Goal: Information Seeking & Learning: Learn about a topic

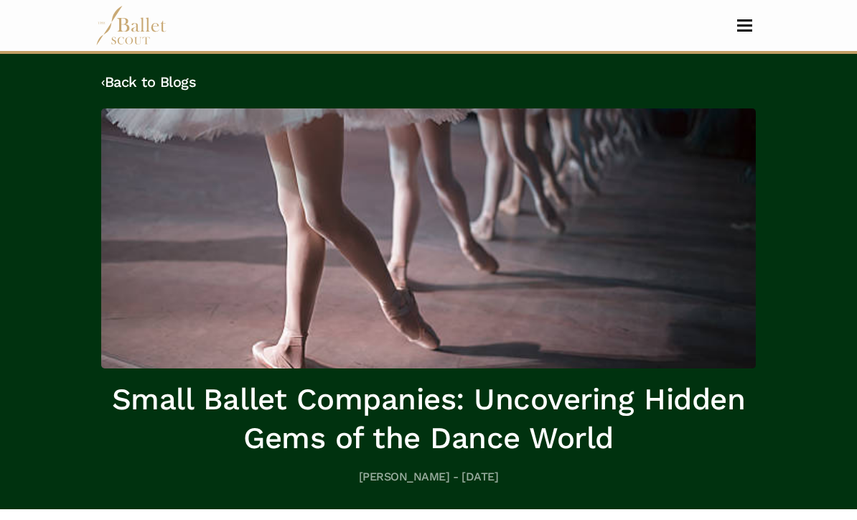
click at [730, 27] on button "Toggle navigation" at bounding box center [745, 26] width 34 height 14
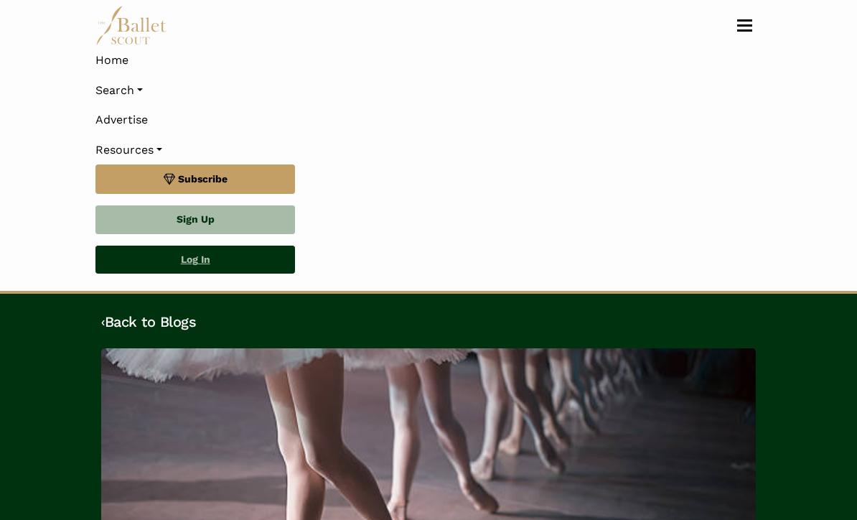
click at [184, 259] on link "Log In" at bounding box center [195, 260] width 200 height 29
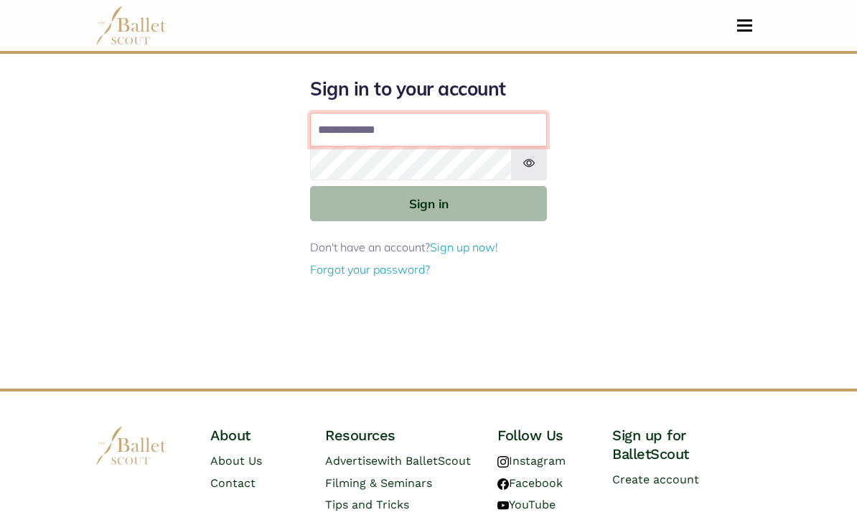
type input "**********"
click at [429, 202] on button "Sign in" at bounding box center [428, 203] width 237 height 35
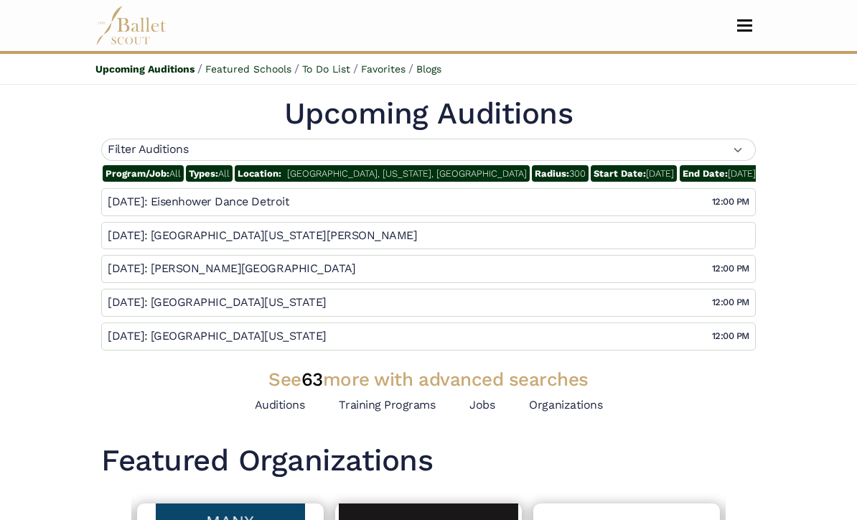
click at [381, 174] on span "Chicago, Illinois, United States" at bounding box center [407, 173] width 240 height 11
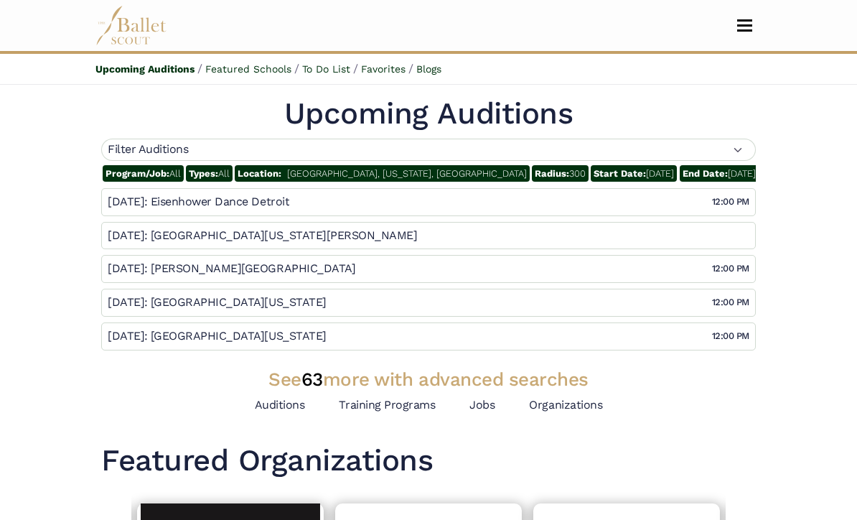
click at [346, 177] on span "Chicago, Illinois, United States" at bounding box center [407, 173] width 240 height 11
click at [349, 172] on span "Chicago, Illinois, United States" at bounding box center [407, 173] width 240 height 11
click at [560, 154] on div "Filter Auditions" at bounding box center [428, 150] width 655 height 22
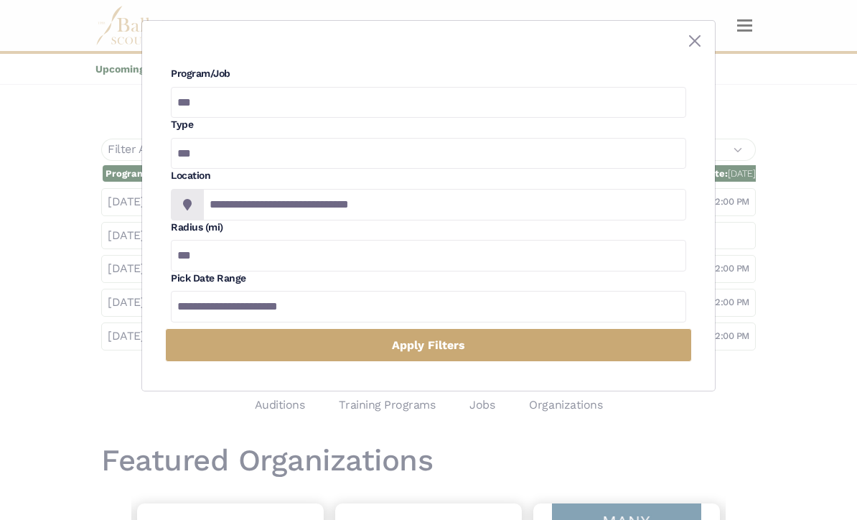
click at [419, 187] on div "**********" at bounding box center [428, 194] width 515 height 51
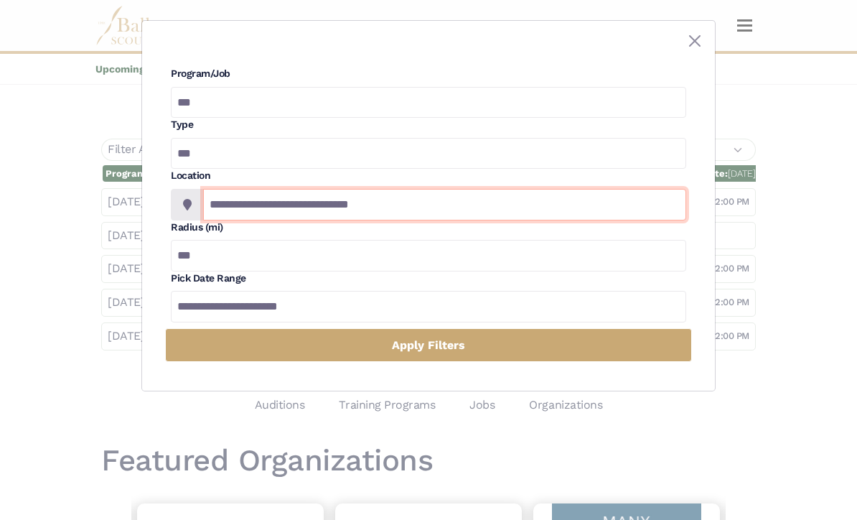
click at [415, 200] on input "**********" at bounding box center [444, 205] width 483 height 32
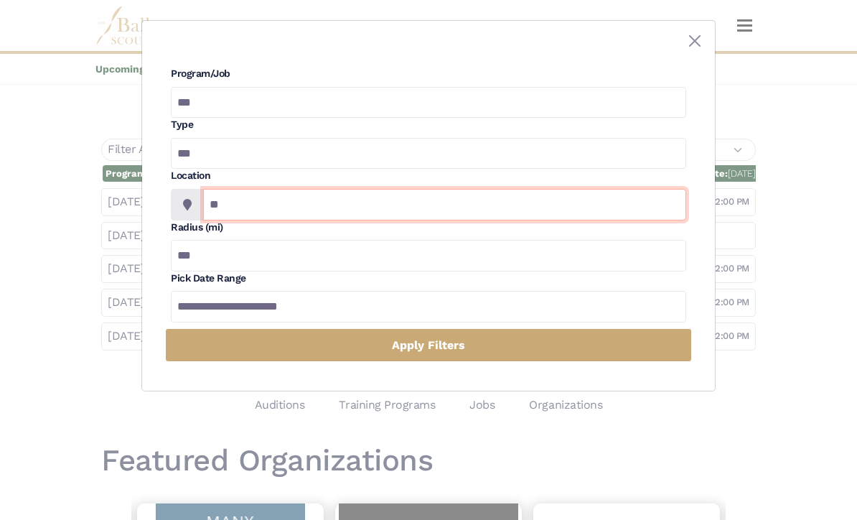
type input "*"
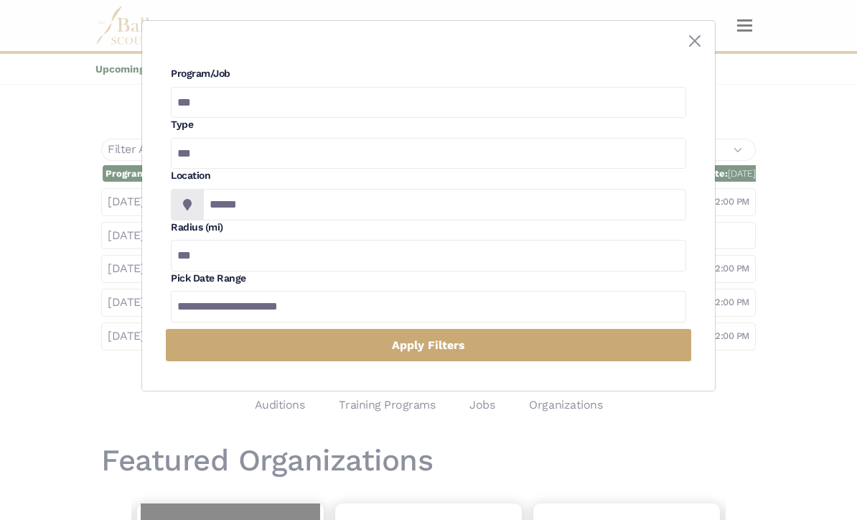
click at [179, 202] on span at bounding box center [187, 205] width 33 height 32
click at [185, 201] on icon at bounding box center [187, 204] width 9 height 11
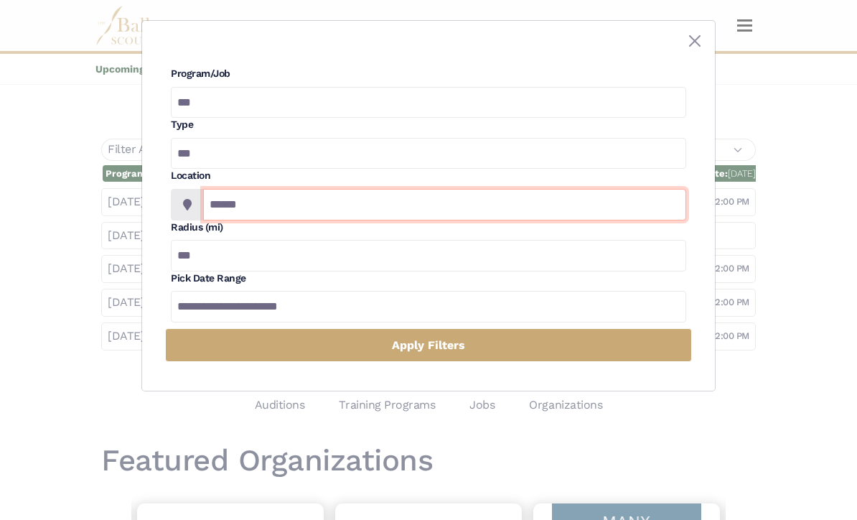
click at [291, 213] on input "******" at bounding box center [444, 205] width 483 height 32
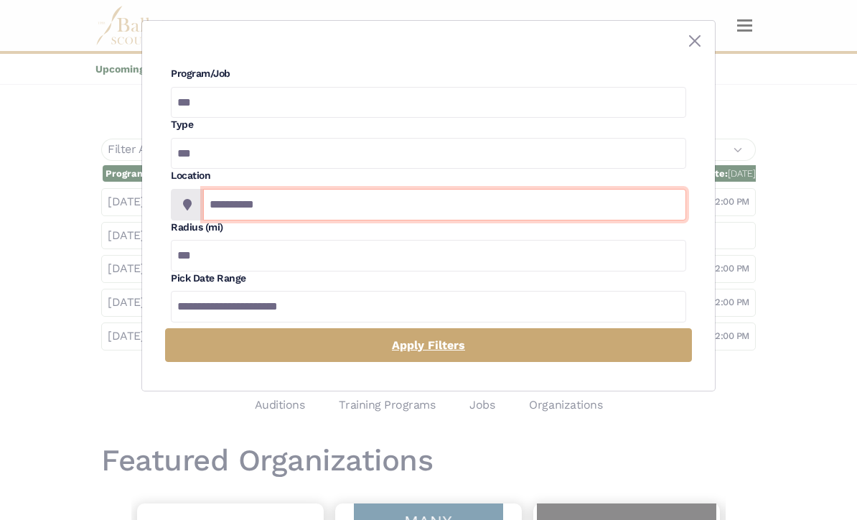
type input "**********"
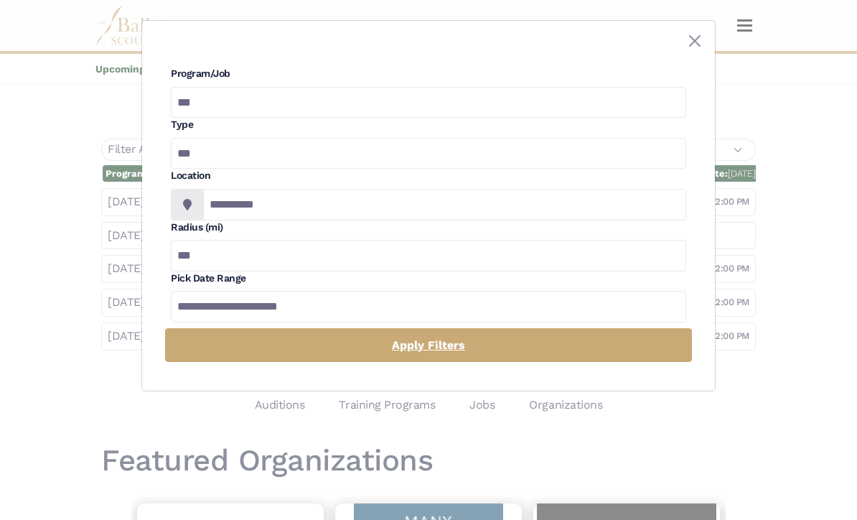
click at [261, 344] on link "Apply Filters" at bounding box center [428, 345] width 527 height 34
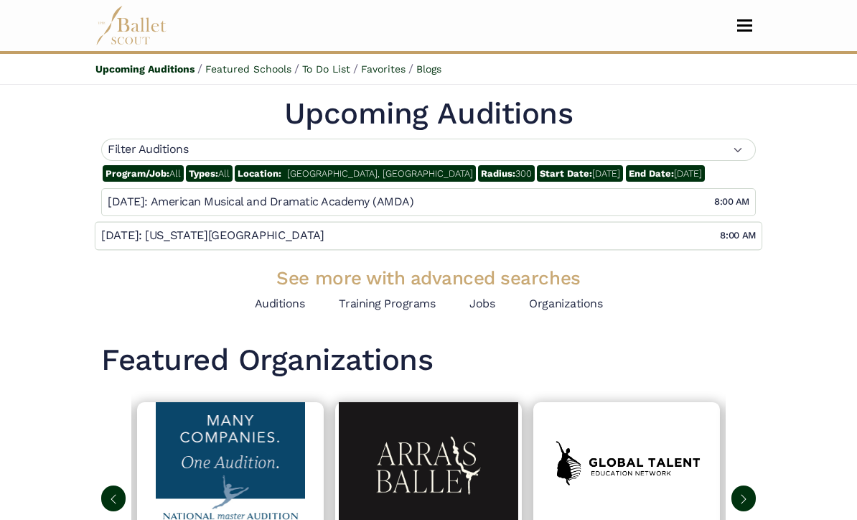
click at [124, 243] on div "Nov 7: Colorado State University BFA in Dance BA in Dance 📍 University Center f…" at bounding box center [428, 235] width 655 height 27
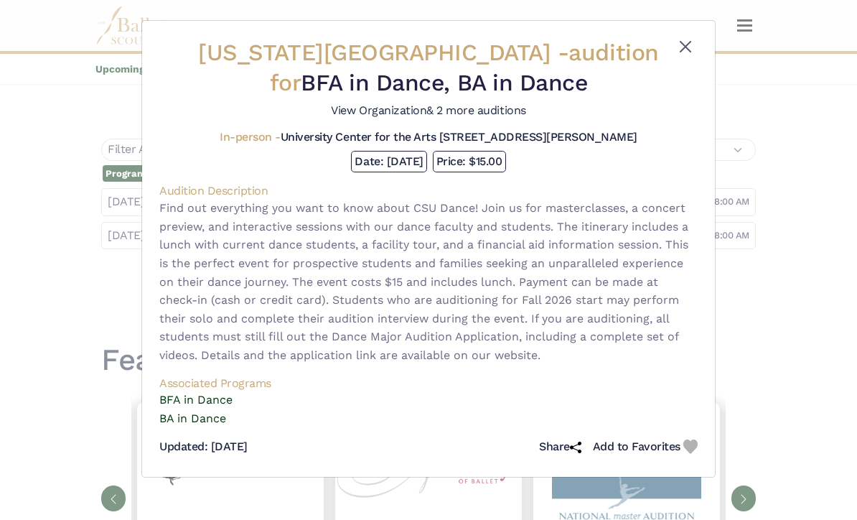
click at [684, 45] on button "Close" at bounding box center [685, 46] width 17 height 17
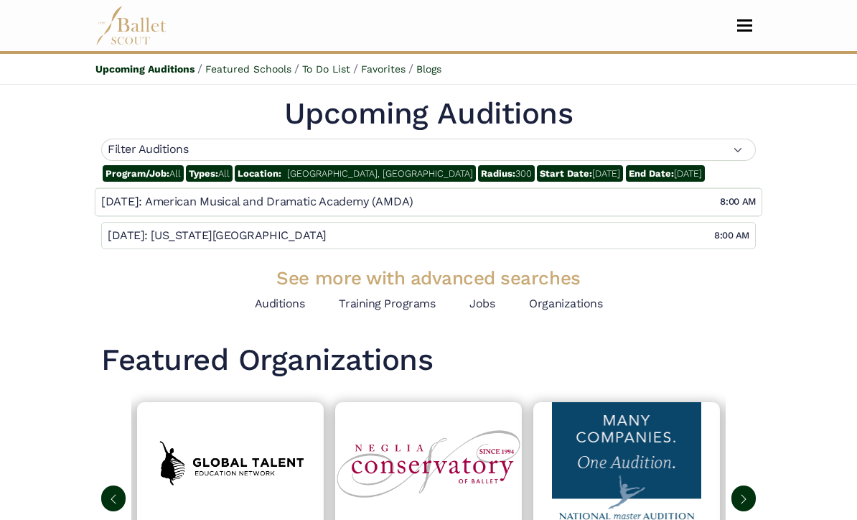
click at [461, 210] on div "Nov 1: American Musical and Dramatic Academy (AMDA) Bachelor of Fine Arts Degre…" at bounding box center [428, 201] width 655 height 27
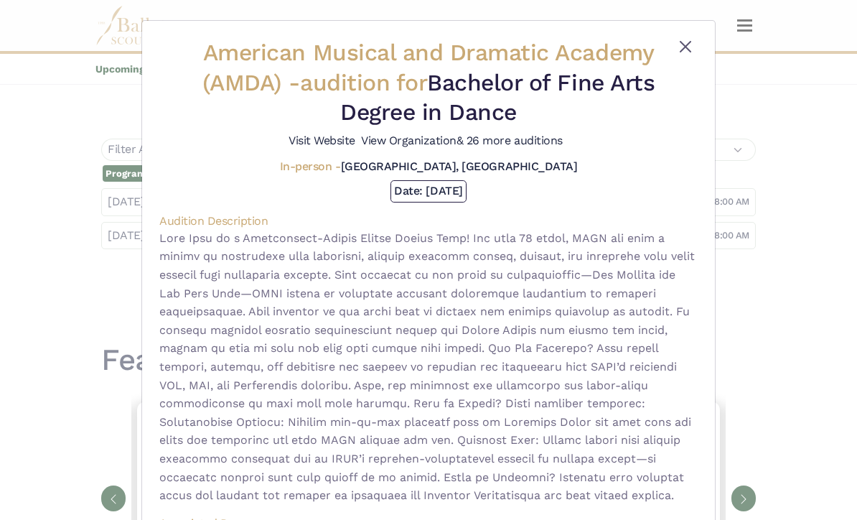
click at [680, 47] on button "Close" at bounding box center [685, 46] width 17 height 17
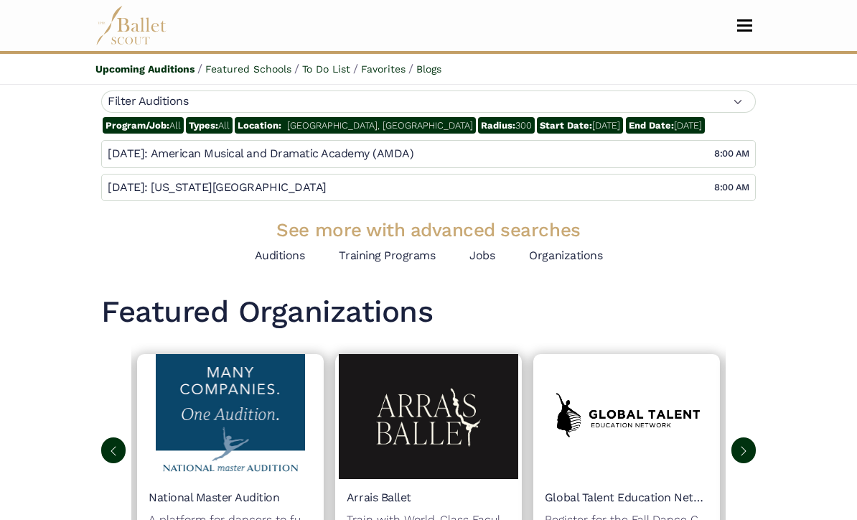
scroll to position [55, 0]
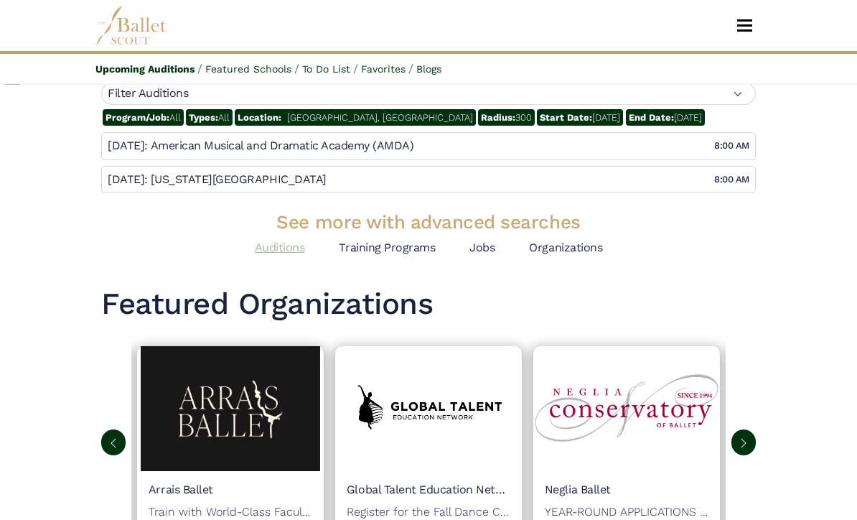
click at [291, 248] on link "Auditions" at bounding box center [280, 248] width 50 height 14
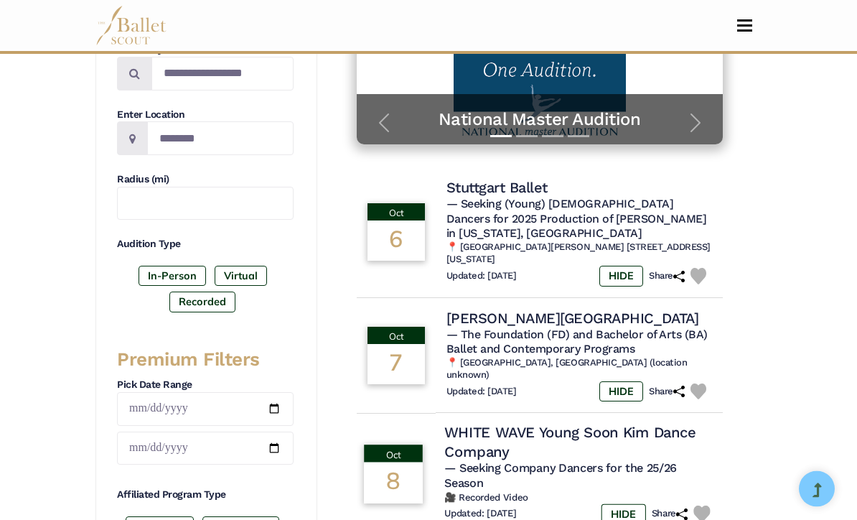
scroll to position [340, 0]
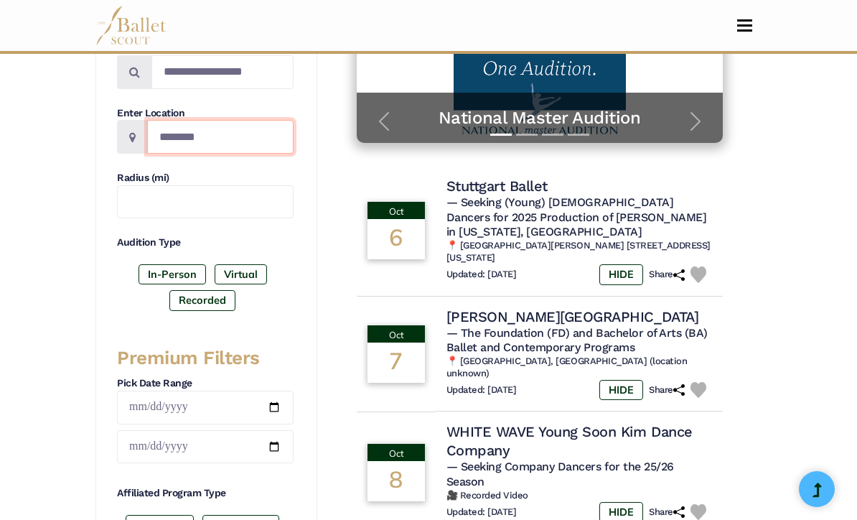
click at [210, 127] on input "Location" at bounding box center [220, 137] width 146 height 34
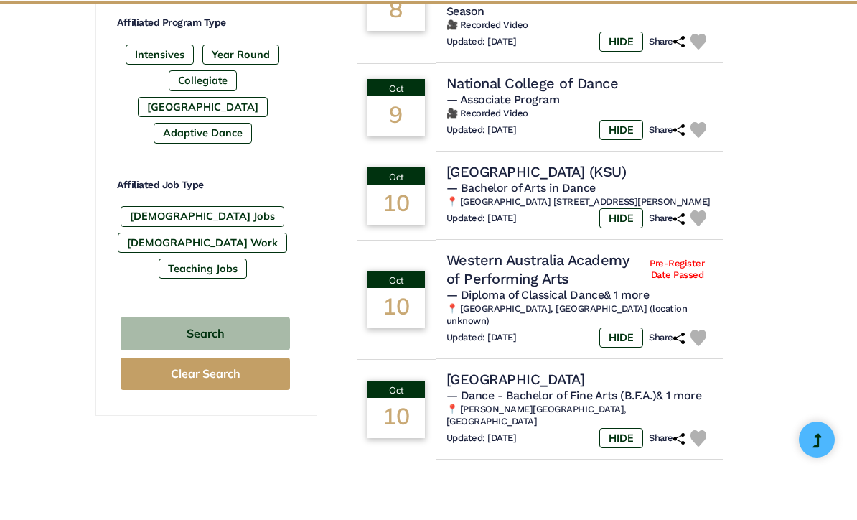
scroll to position [760, 0]
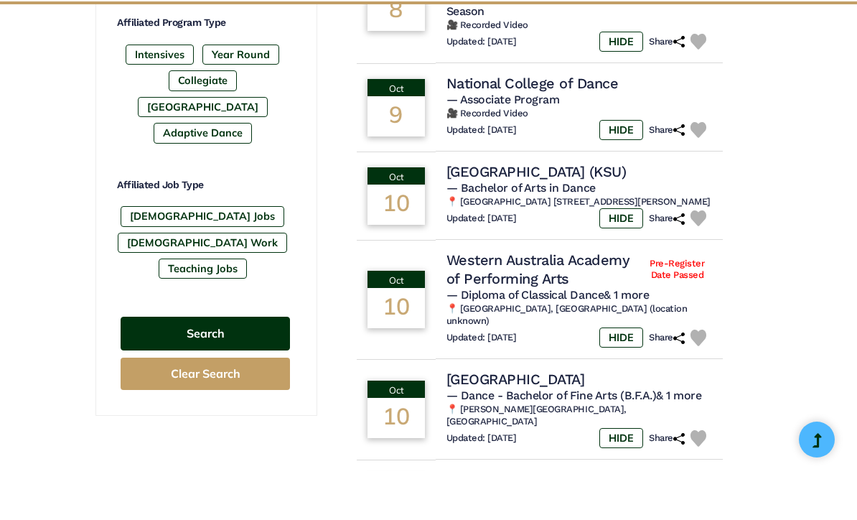
type input "**********"
click at [149, 366] on button "Search" at bounding box center [205, 383] width 169 height 34
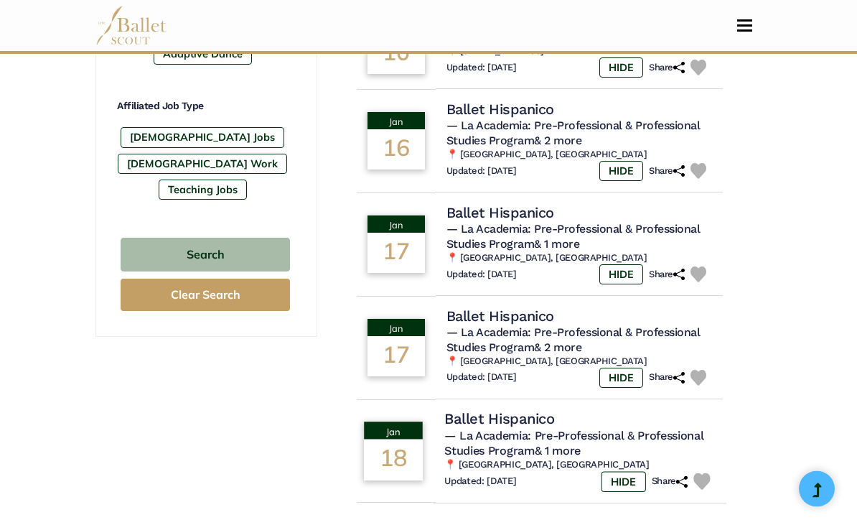
scroll to position [889, 0]
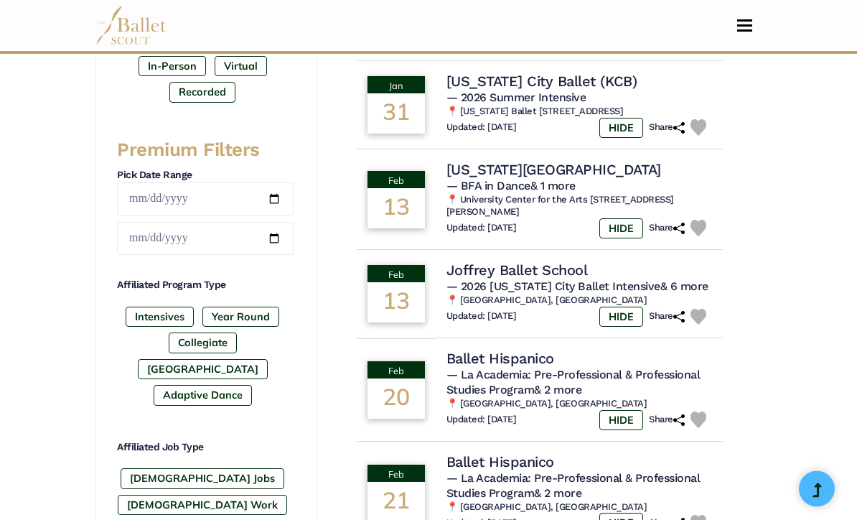
scroll to position [548, 0]
click at [577, 367] on span "— La Academia: Pre-Professional & Professional Studies Program & 2 more" at bounding box center [573, 381] width 259 height 29
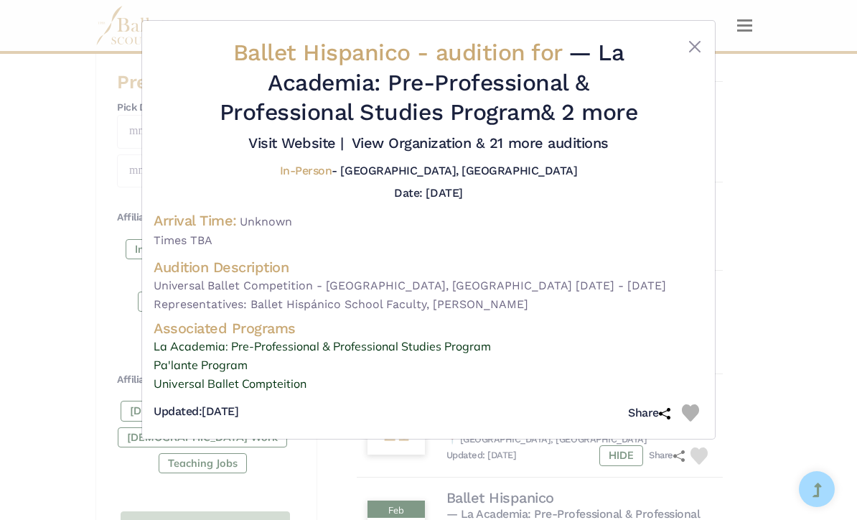
scroll to position [609, 0]
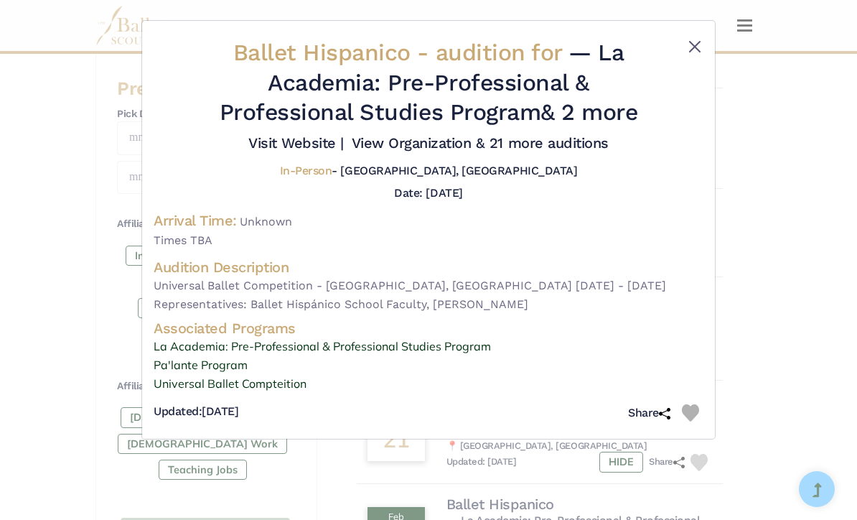
click at [694, 43] on button "Close" at bounding box center [694, 46] width 17 height 17
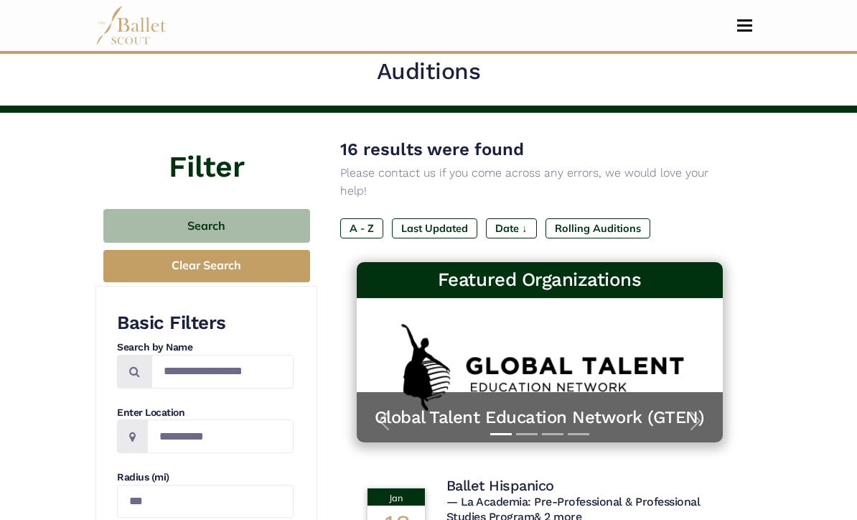
scroll to position [0, 0]
